Goal: Task Accomplishment & Management: Complete application form

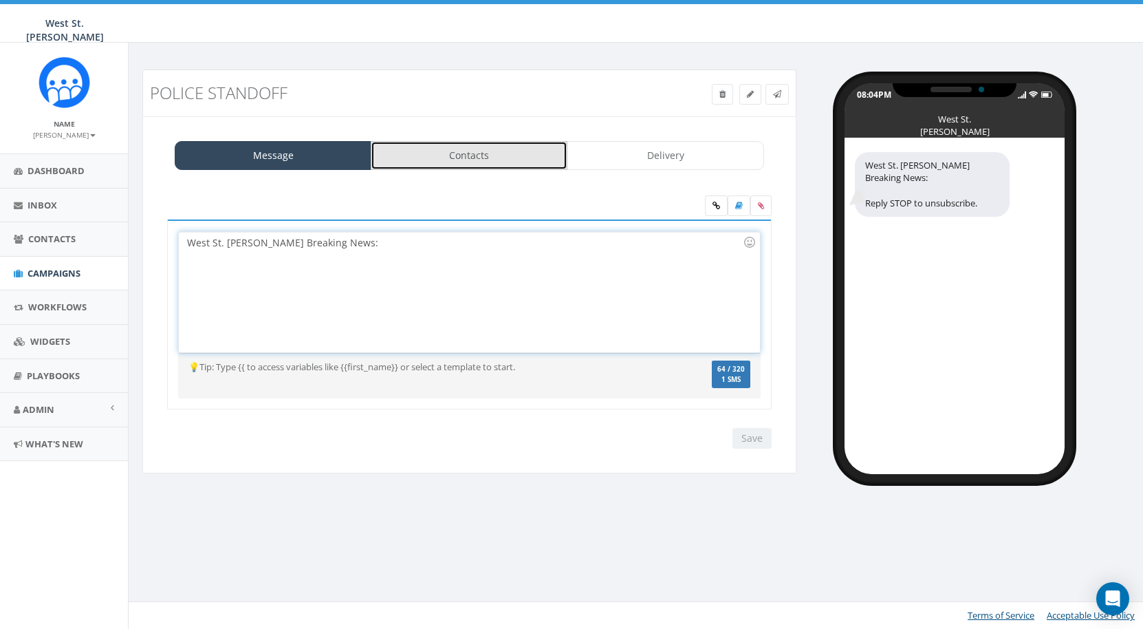
click at [466, 151] on link "Contacts" at bounding box center [469, 155] width 197 height 29
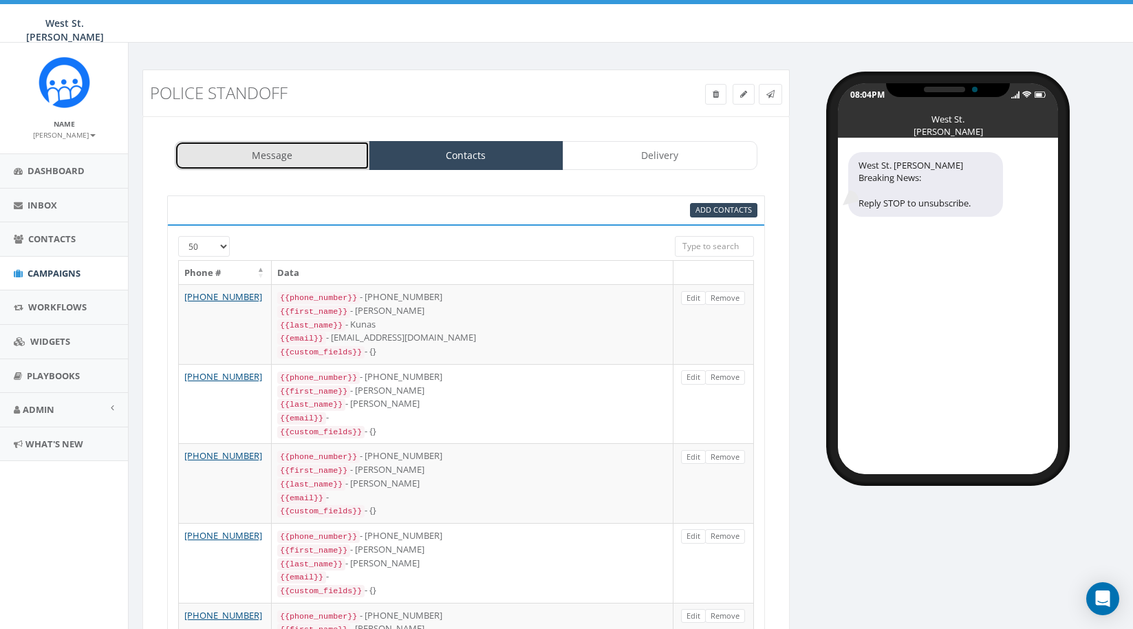
click at [303, 149] on link "Message" at bounding box center [272, 155] width 195 height 29
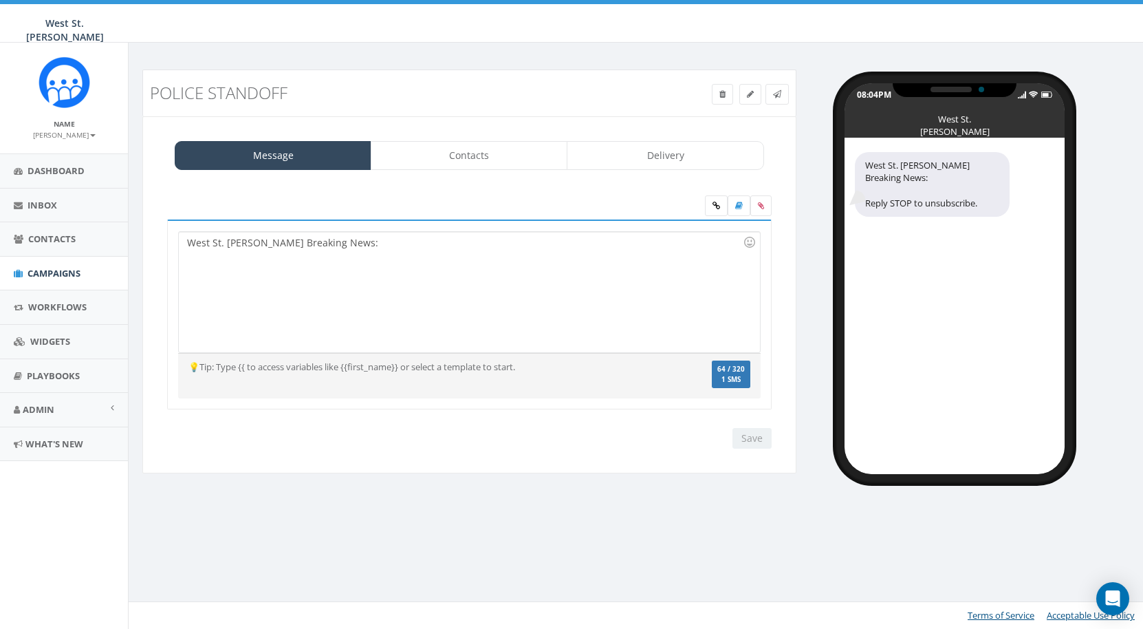
click at [392, 241] on div "West St. Paul Reader Breaking News:" at bounding box center [469, 292] width 581 height 120
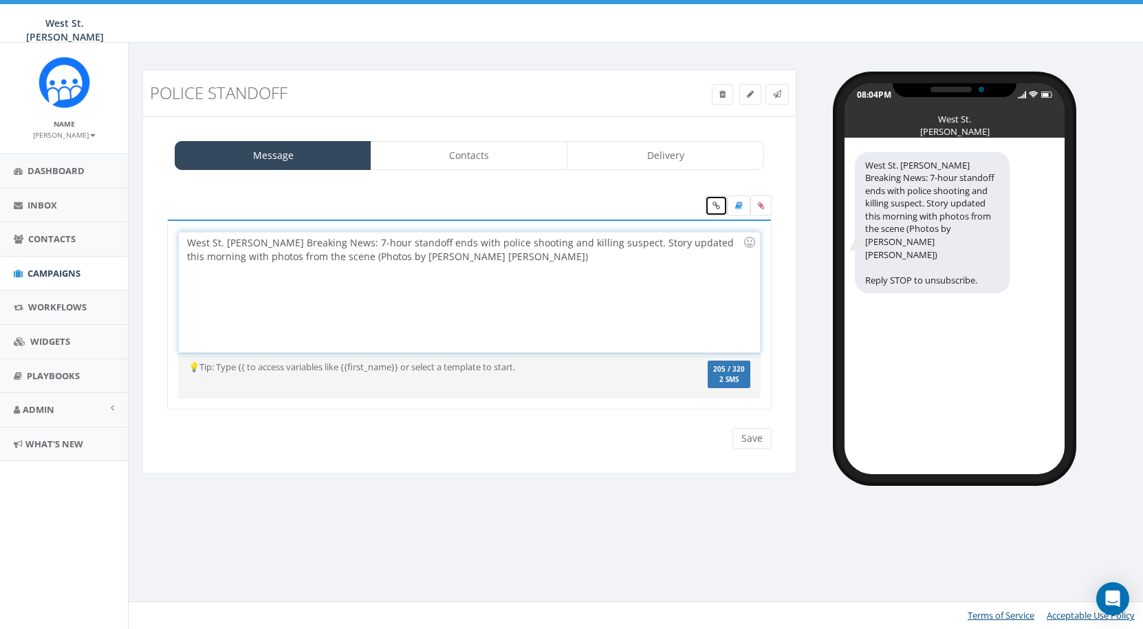
click at [714, 208] on icon at bounding box center [717, 206] width 8 height 8
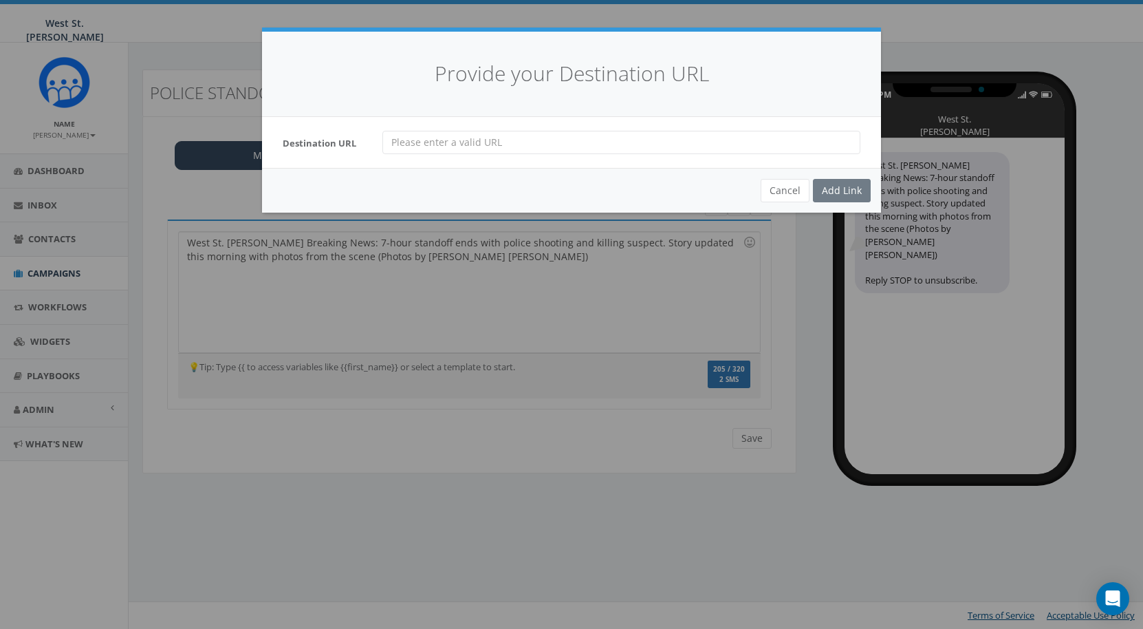
click at [510, 144] on input "url" at bounding box center [621, 142] width 478 height 23
paste input "https://weststpaulreader.com/2025/08/28/standoff-ends-police-kill-suspect/"
type input "https://weststpaulreader.com/2025/08/28/standoff-ends-police-kill-suspect/"
click at [856, 192] on div "Add Link" at bounding box center [842, 190] width 58 height 23
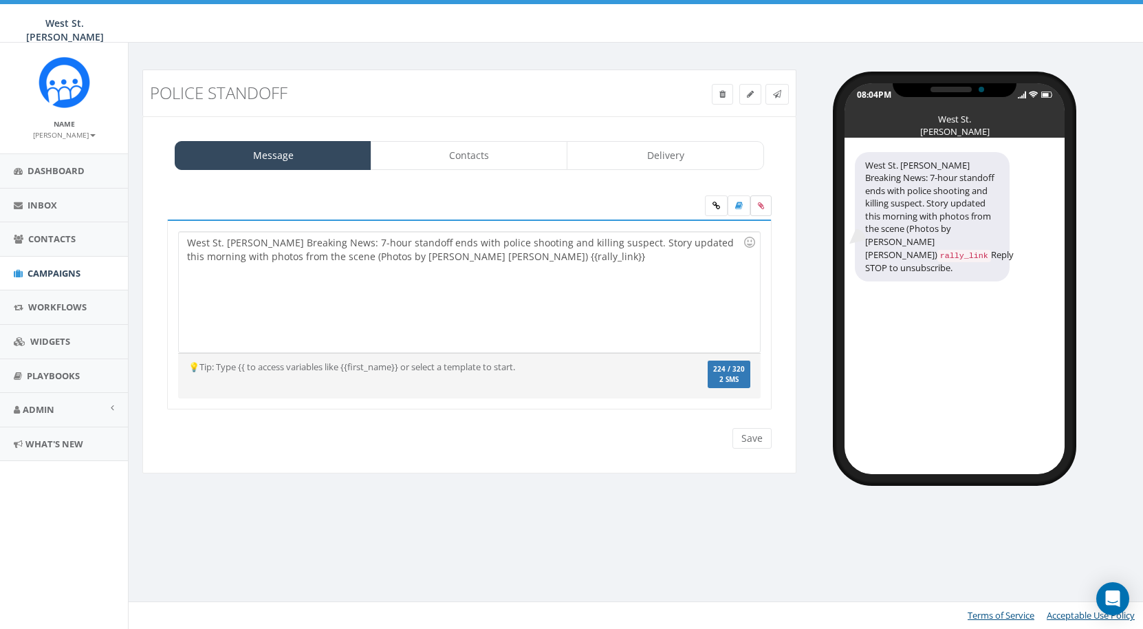
click at [765, 204] on label at bounding box center [760, 205] width 21 height 21
click at [0, 0] on input "file" at bounding box center [0, 0] width 0 height 0
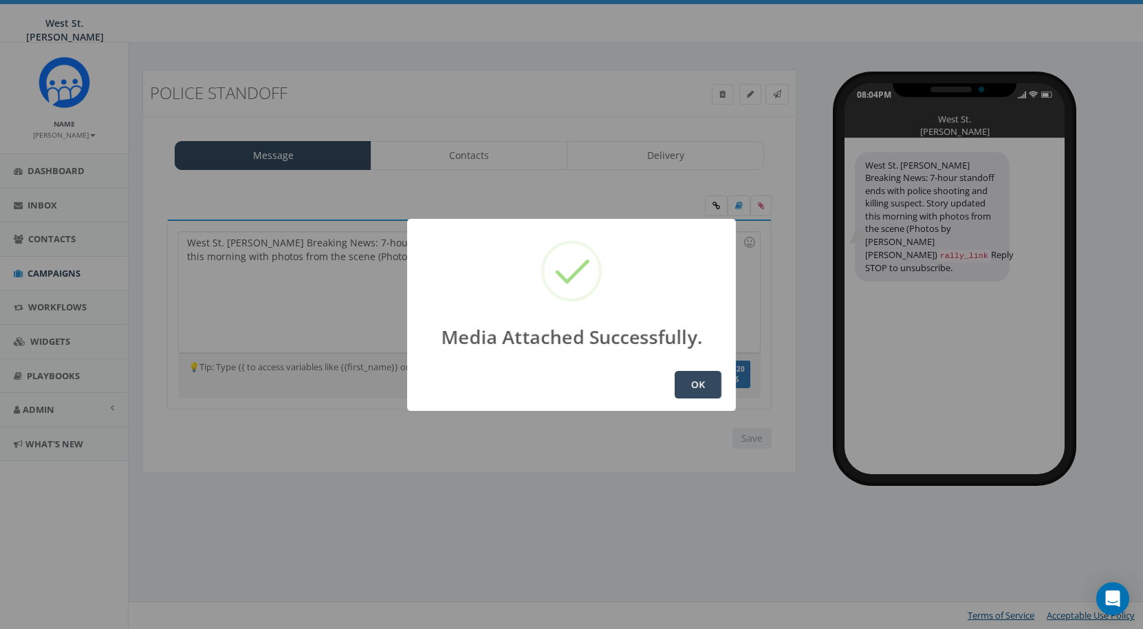
click at [707, 385] on button "OK" at bounding box center [698, 385] width 47 height 28
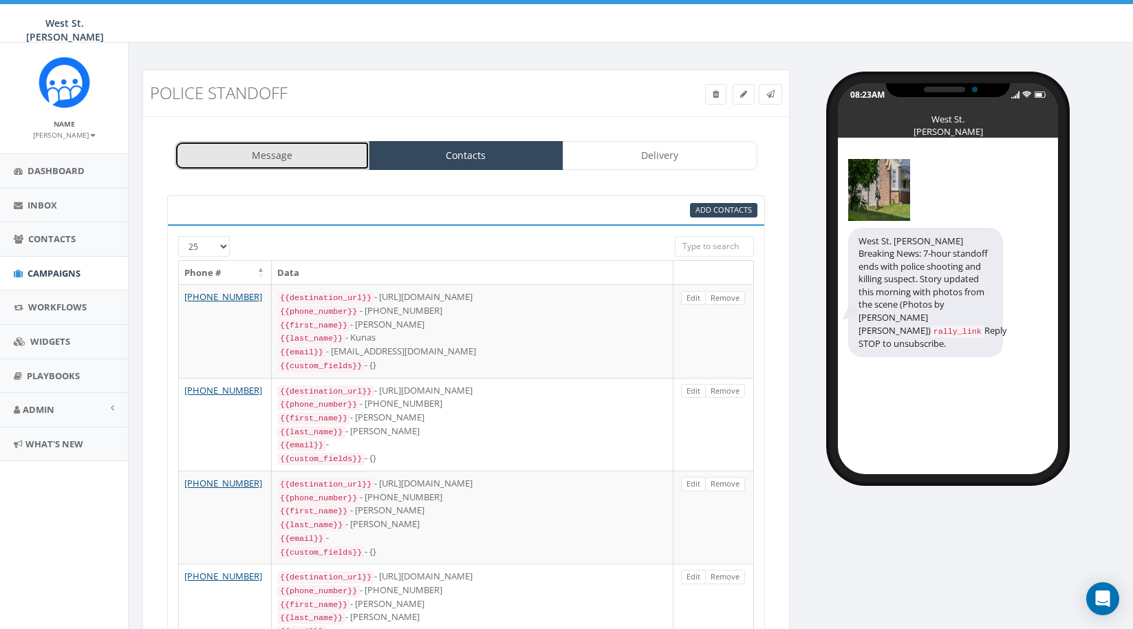
click at [291, 162] on link "Message" at bounding box center [272, 155] width 195 height 29
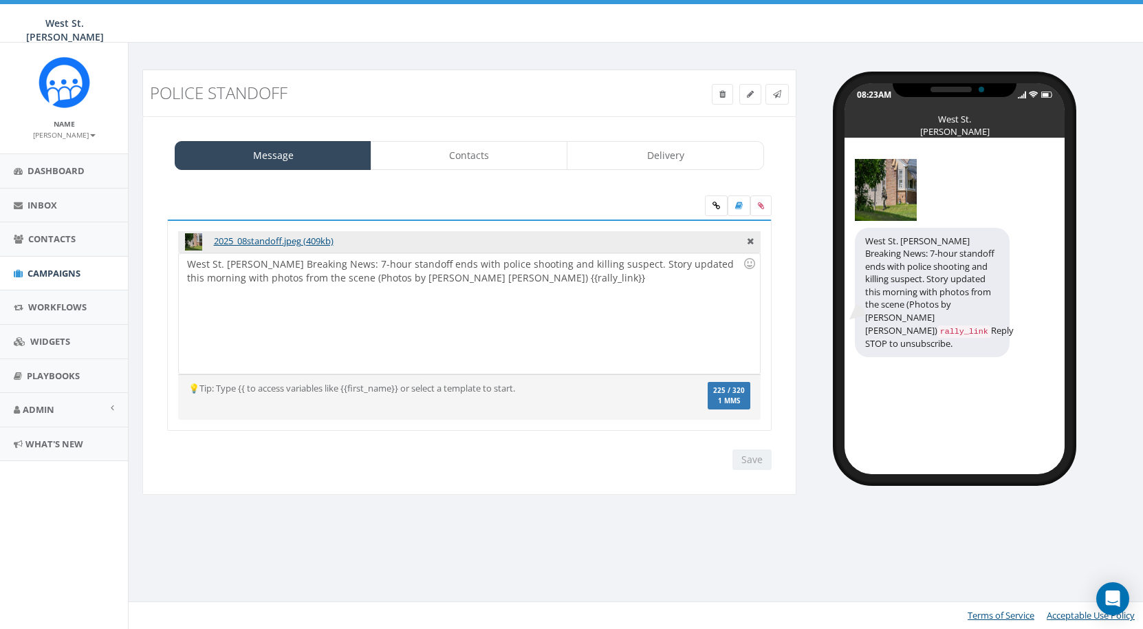
click at [362, 274] on div "West St. Paul Reader Breaking News: 7-hour standoff ends with police shooting a…" at bounding box center [469, 313] width 581 height 120
click at [468, 281] on div "West St. Paul Reader Breaking News: 7-hour standoff ends with police shooting a…" at bounding box center [469, 313] width 581 height 120
click at [387, 265] on div "West St. Paul Reader Breaking News: 7-hour standoff ends with police shooting a…" at bounding box center [469, 313] width 581 height 120
click at [750, 459] on input "Save" at bounding box center [752, 459] width 39 height 21
click at [782, 90] on link at bounding box center [777, 94] width 23 height 21
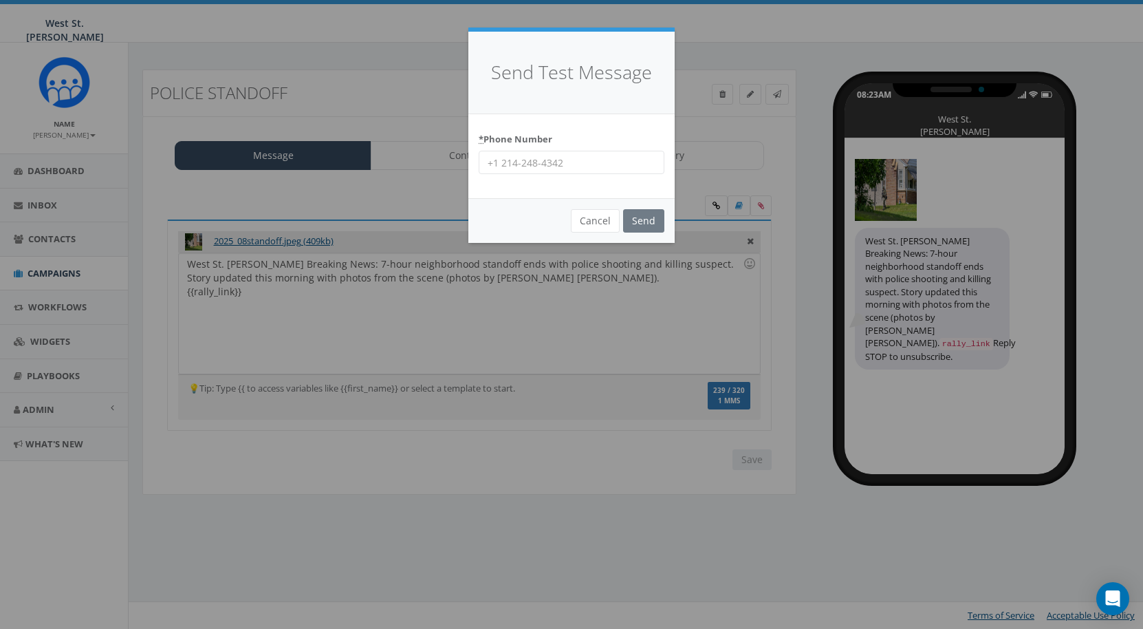
click at [530, 164] on input "* Phone Number" at bounding box center [572, 162] width 186 height 23
type input "6513433730"
click at [640, 217] on input "Send" at bounding box center [643, 220] width 41 height 23
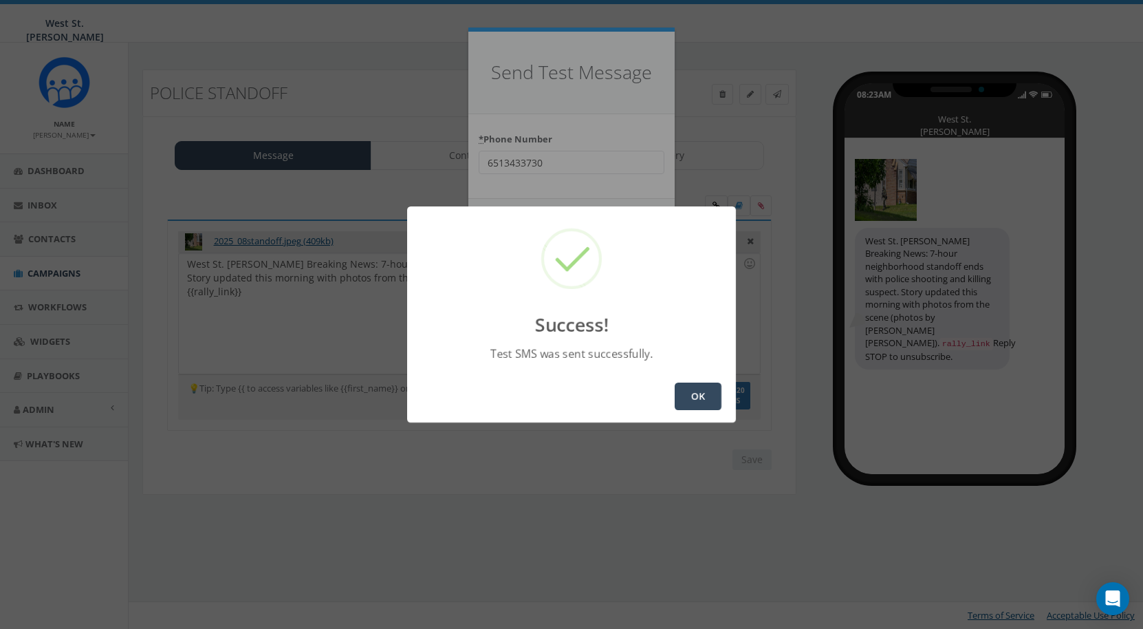
click at [677, 395] on button "OK" at bounding box center [698, 396] width 47 height 28
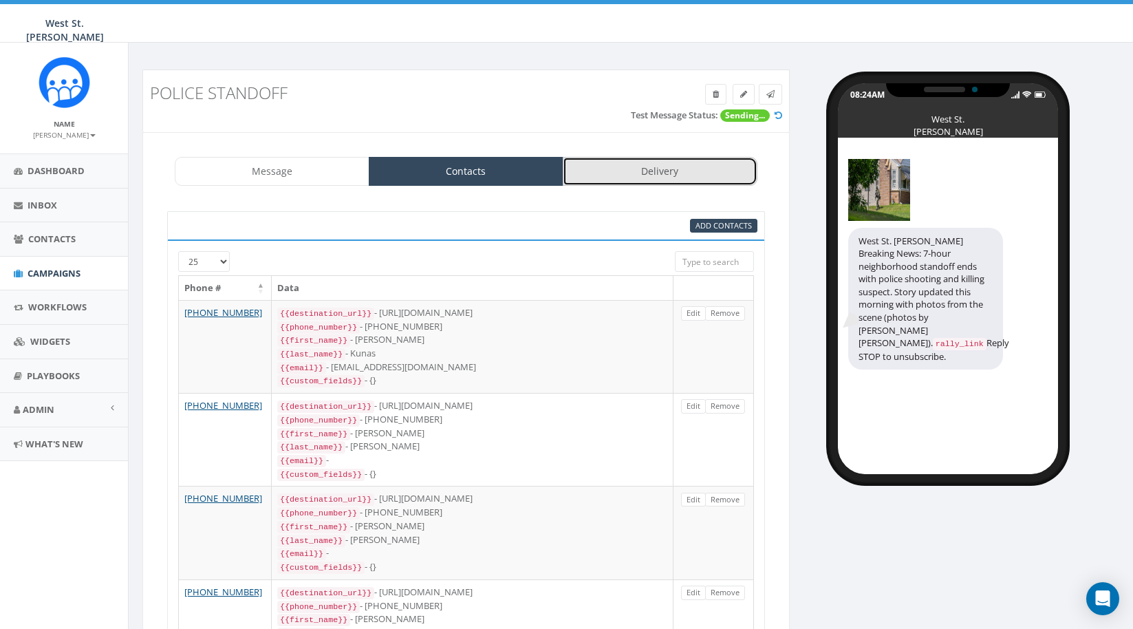
click at [655, 169] on link "Delivery" at bounding box center [660, 171] width 195 height 29
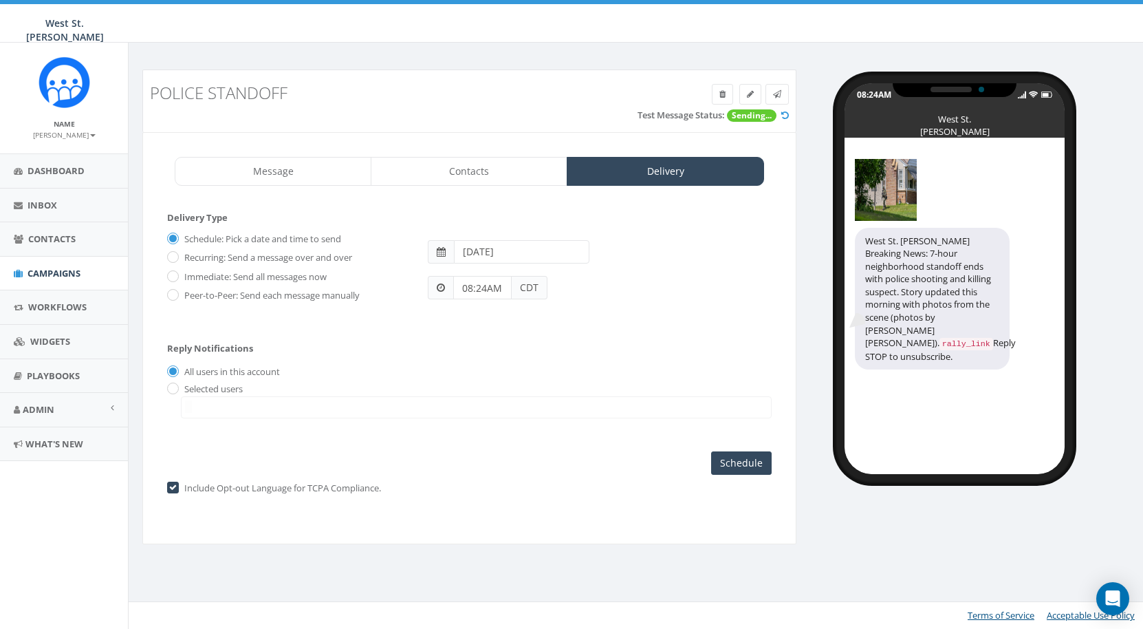
click at [181, 273] on label "Immediate: Send all messages now" at bounding box center [254, 277] width 146 height 14
click at [176, 273] on input "Immediate: Send all messages now" at bounding box center [171, 276] width 9 height 9
radio input "true"
click at [750, 462] on input "Send Now" at bounding box center [739, 462] width 65 height 23
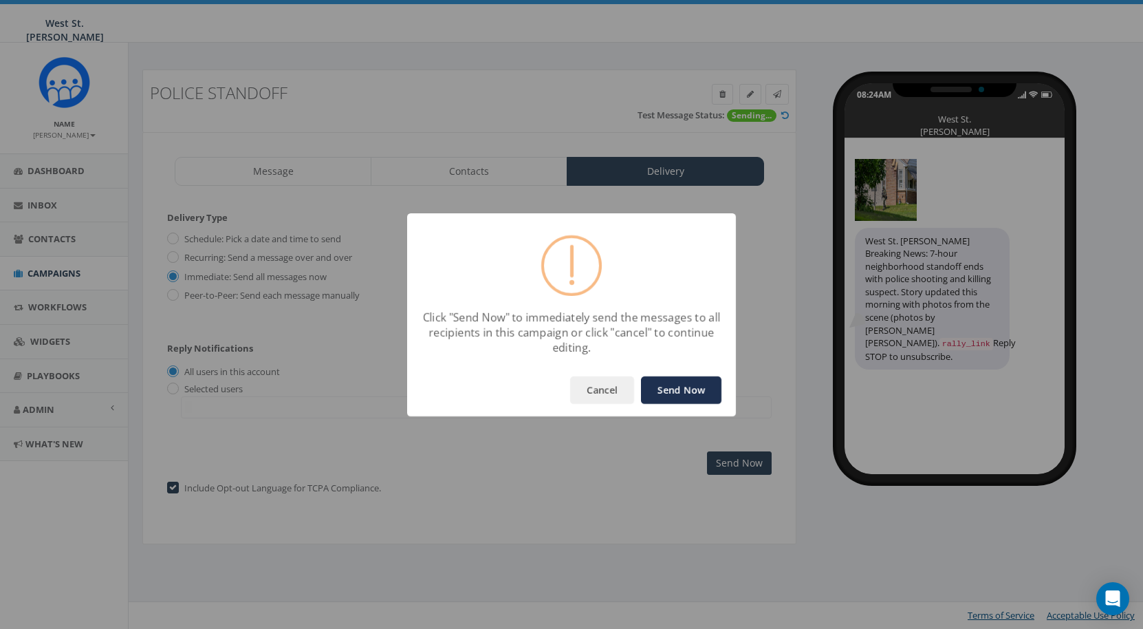
click at [688, 389] on button "Send Now" at bounding box center [681, 390] width 80 height 28
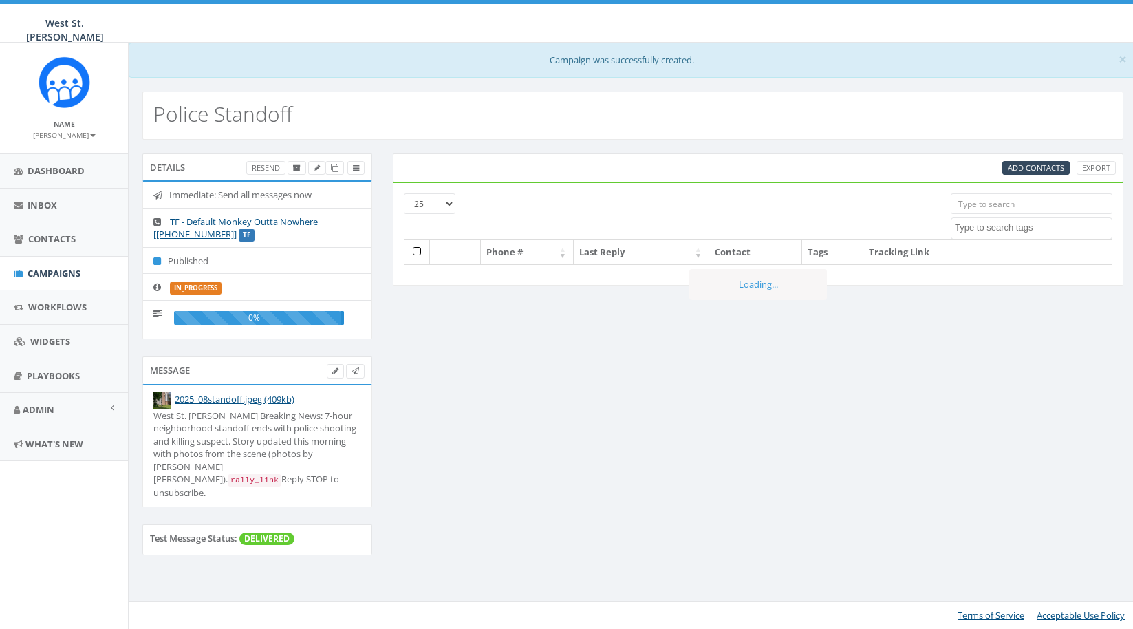
select select
